Goal: Task Accomplishment & Management: Manage account settings

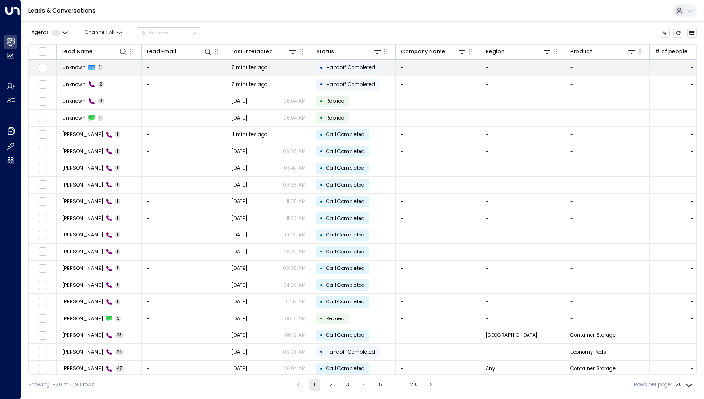
click at [74, 67] on span "Unknown" at bounding box center [74, 67] width 24 height 7
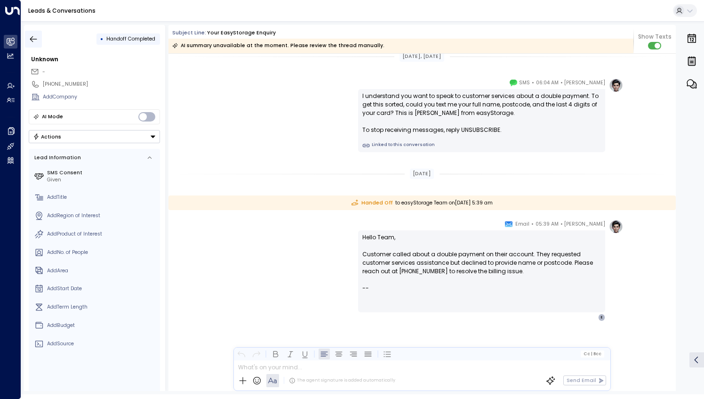
scroll to position [10, 0]
click at [38, 40] on button "button" at bounding box center [33, 39] width 17 height 17
